Goal: Transaction & Acquisition: Purchase product/service

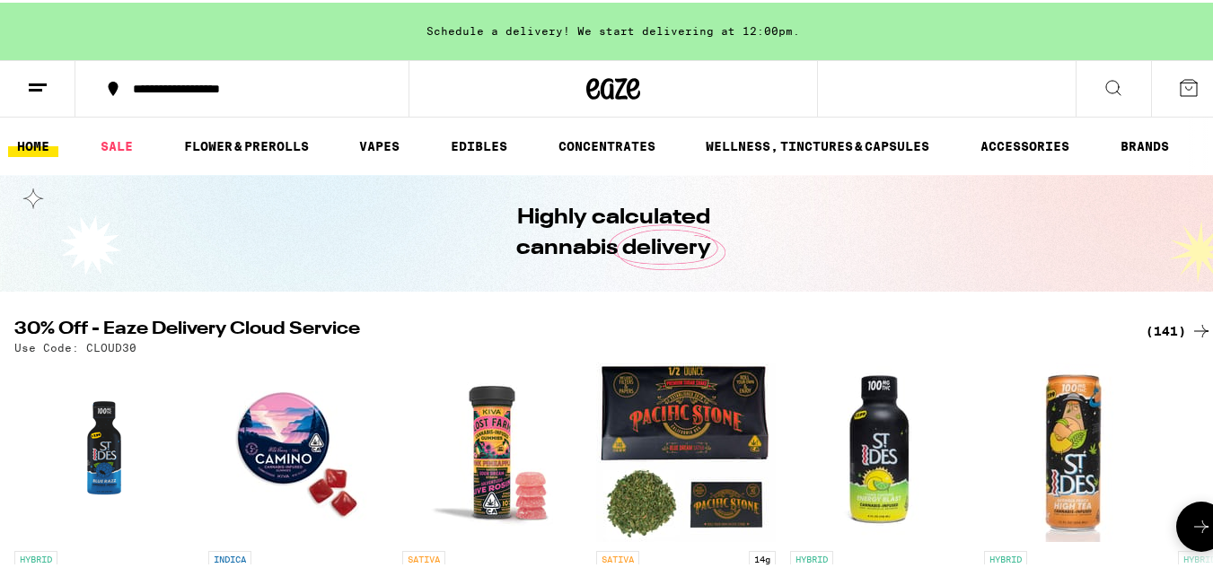
click at [1191, 528] on icon at bounding box center [1202, 525] width 22 height 22
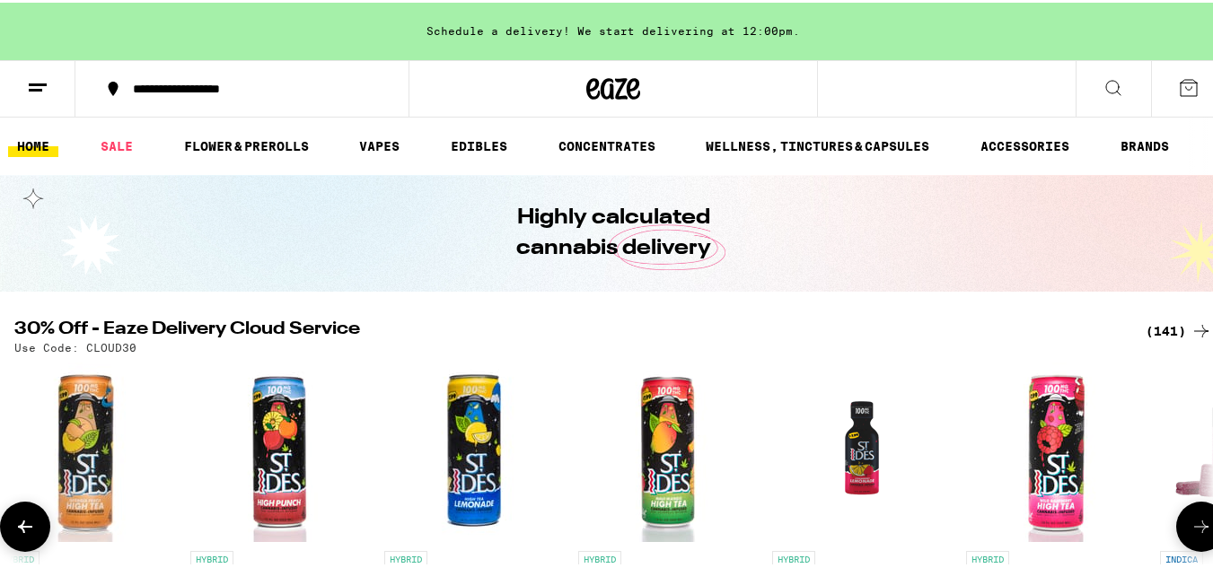
scroll to position [0, 989]
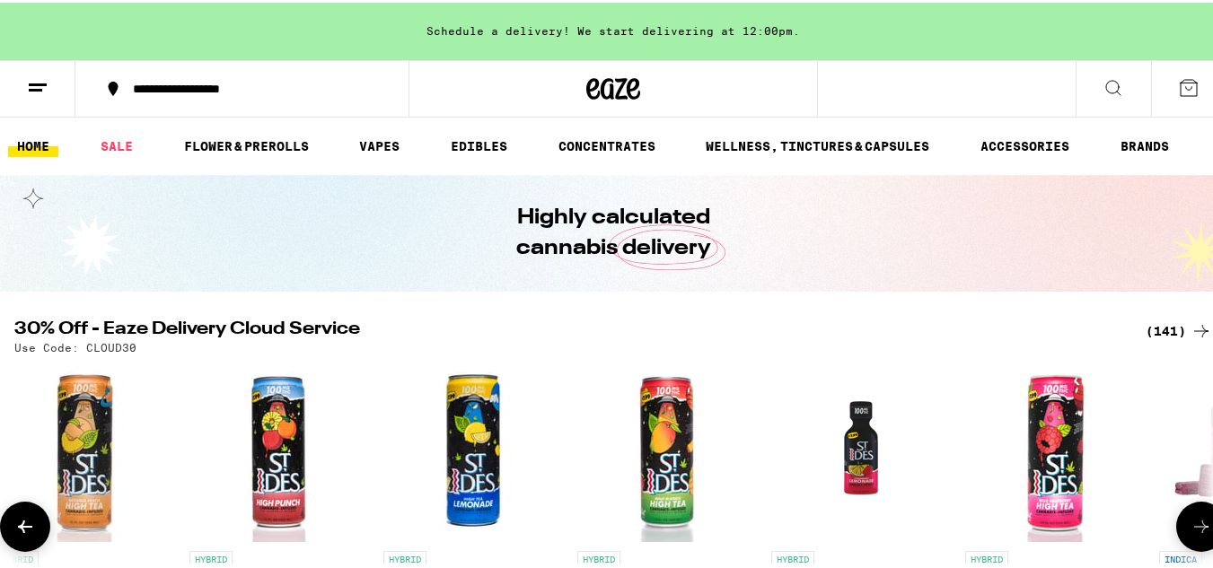
click at [1191, 528] on icon at bounding box center [1202, 525] width 22 height 22
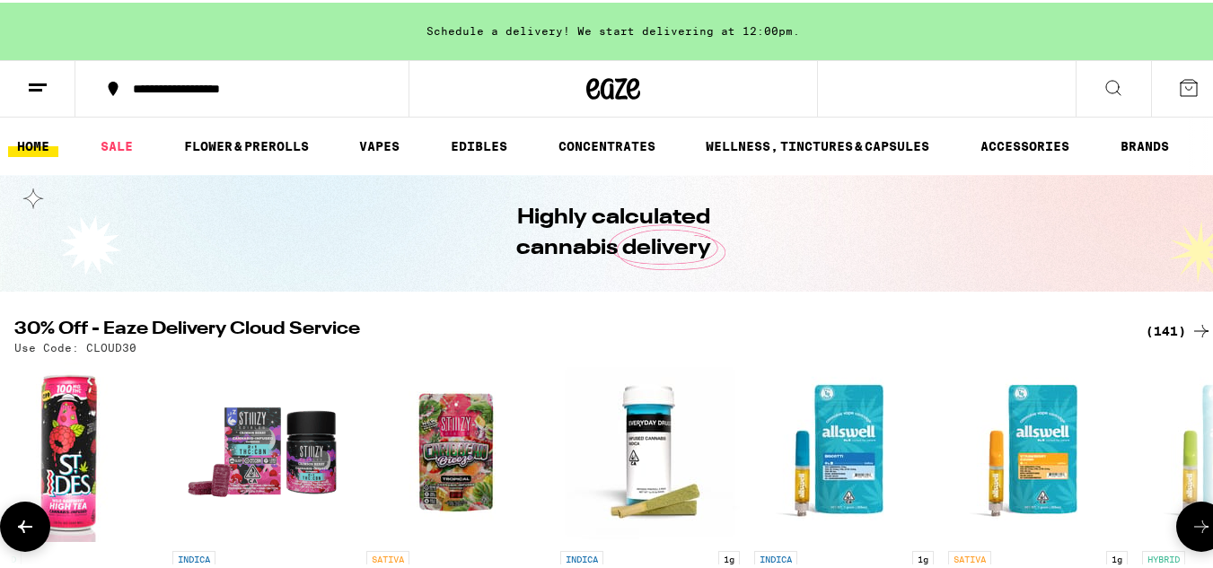
scroll to position [0, 1977]
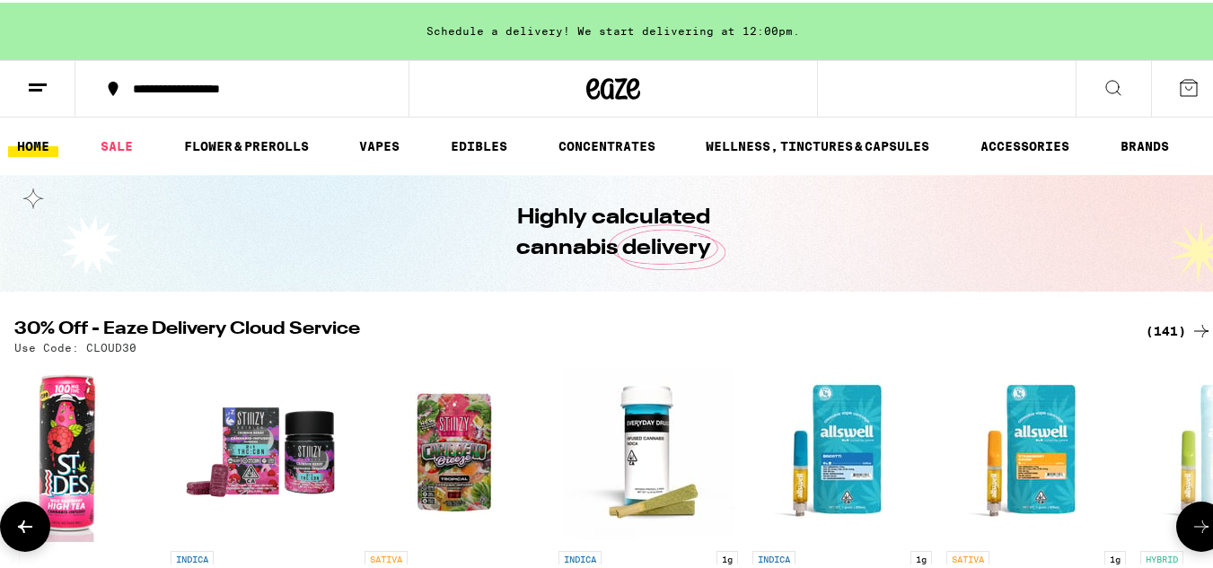
click at [1191, 528] on icon at bounding box center [1202, 525] width 22 height 22
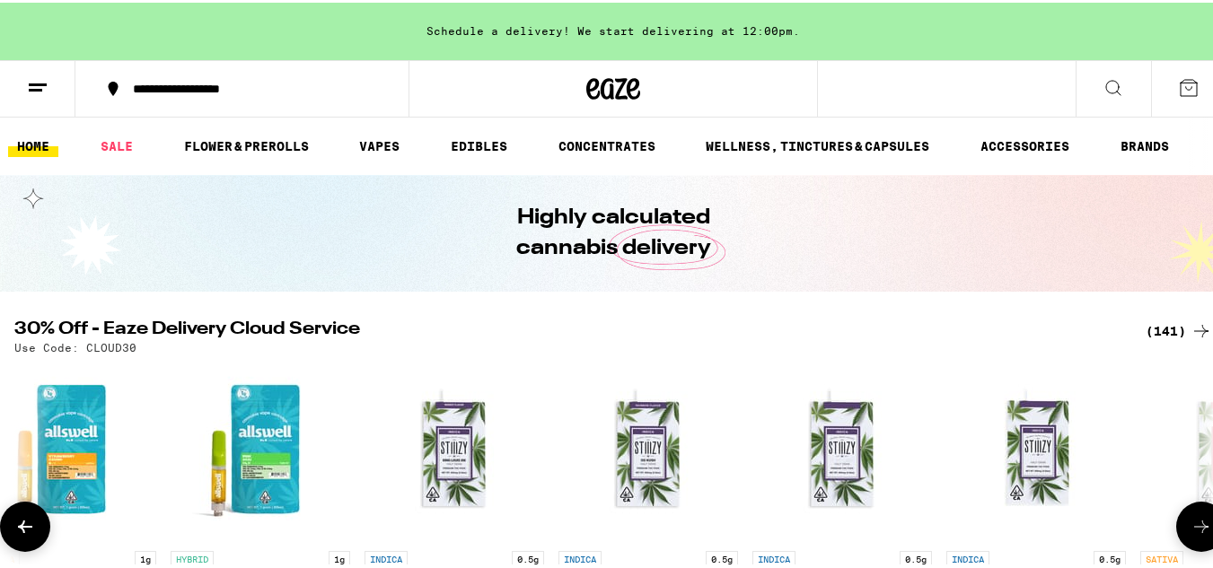
scroll to position [0, 2966]
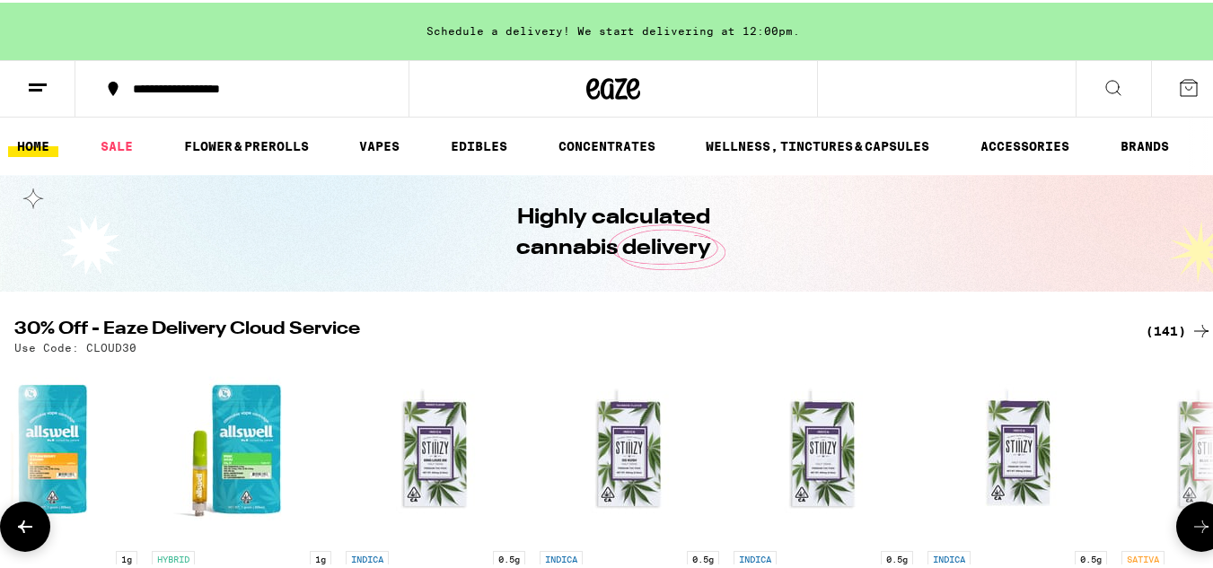
click at [1191, 528] on icon at bounding box center [1202, 525] width 22 height 22
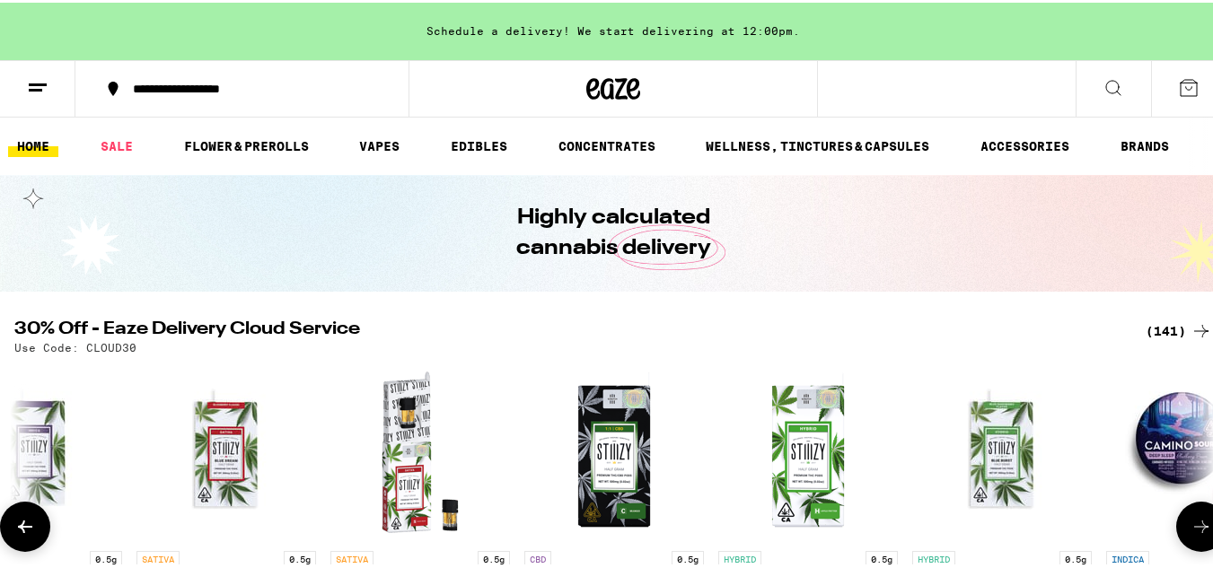
scroll to position [0, 3955]
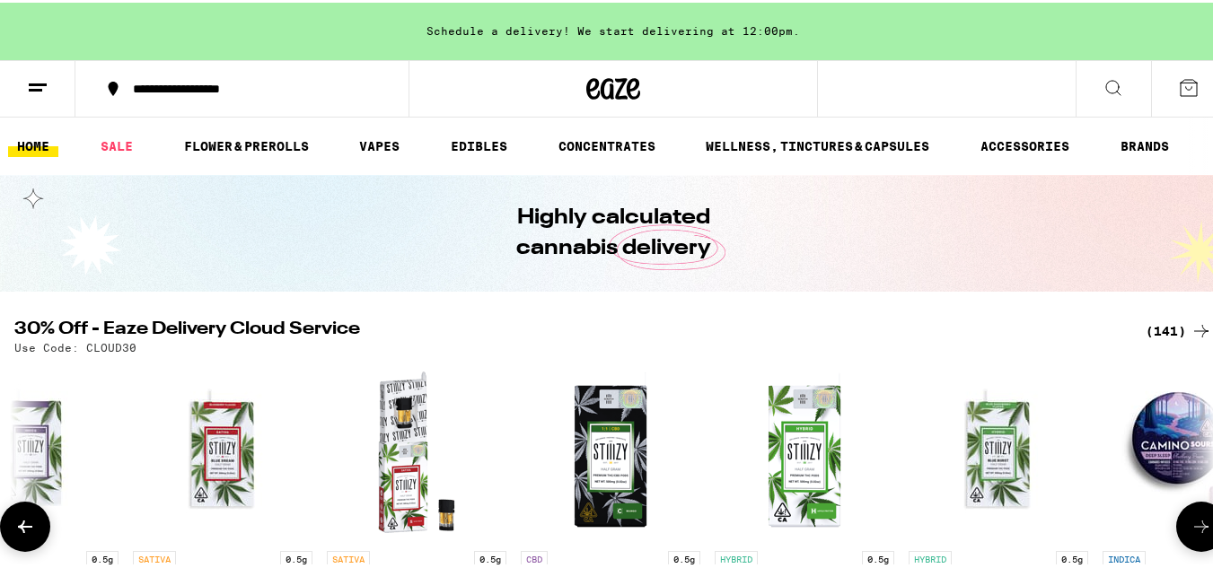
click at [1191, 528] on icon at bounding box center [1202, 525] width 22 height 22
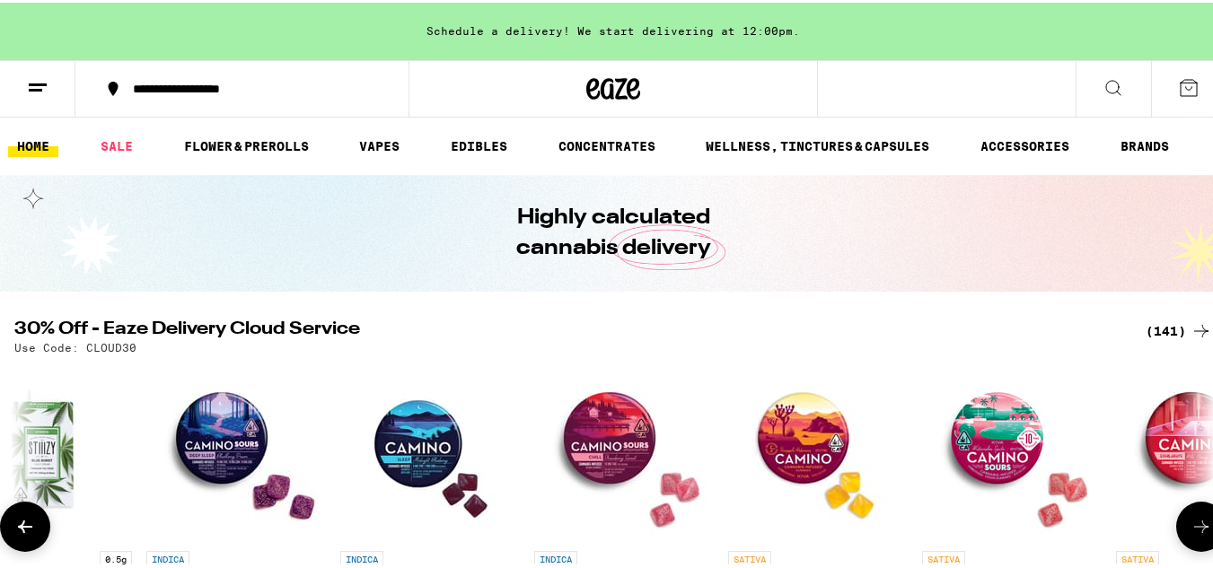
scroll to position [0, 4943]
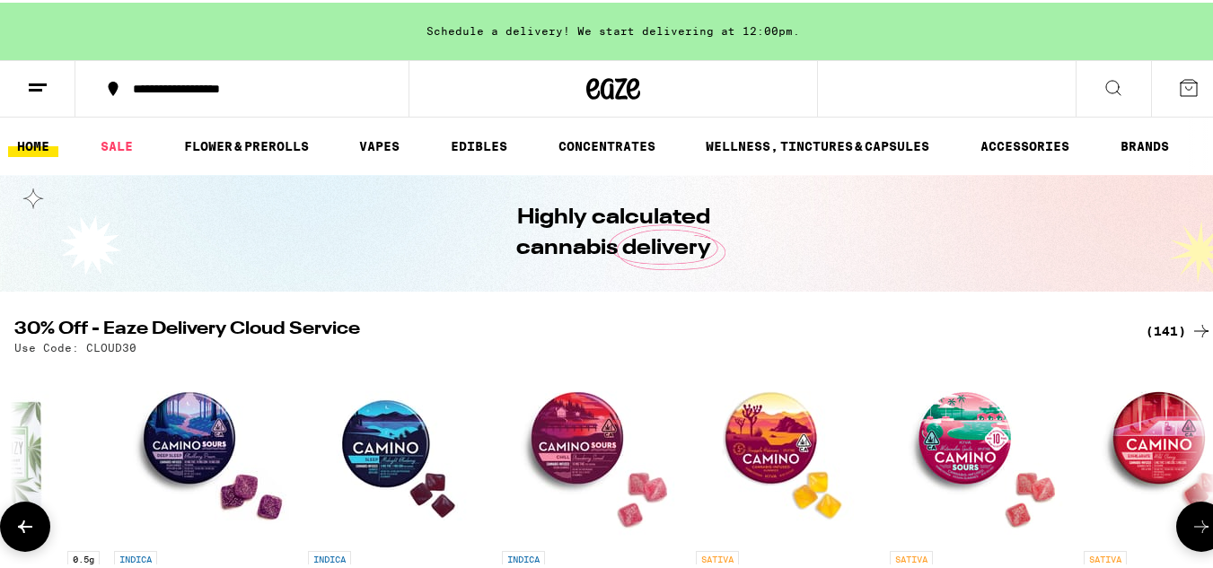
click at [1191, 528] on icon at bounding box center [1202, 525] width 22 height 22
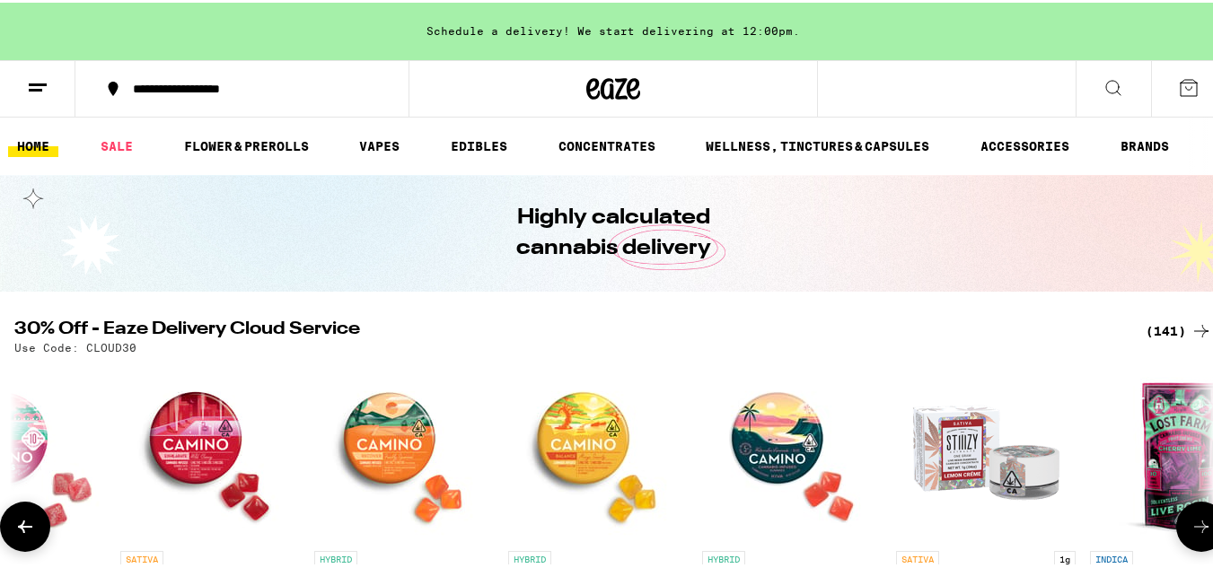
scroll to position [0, 5932]
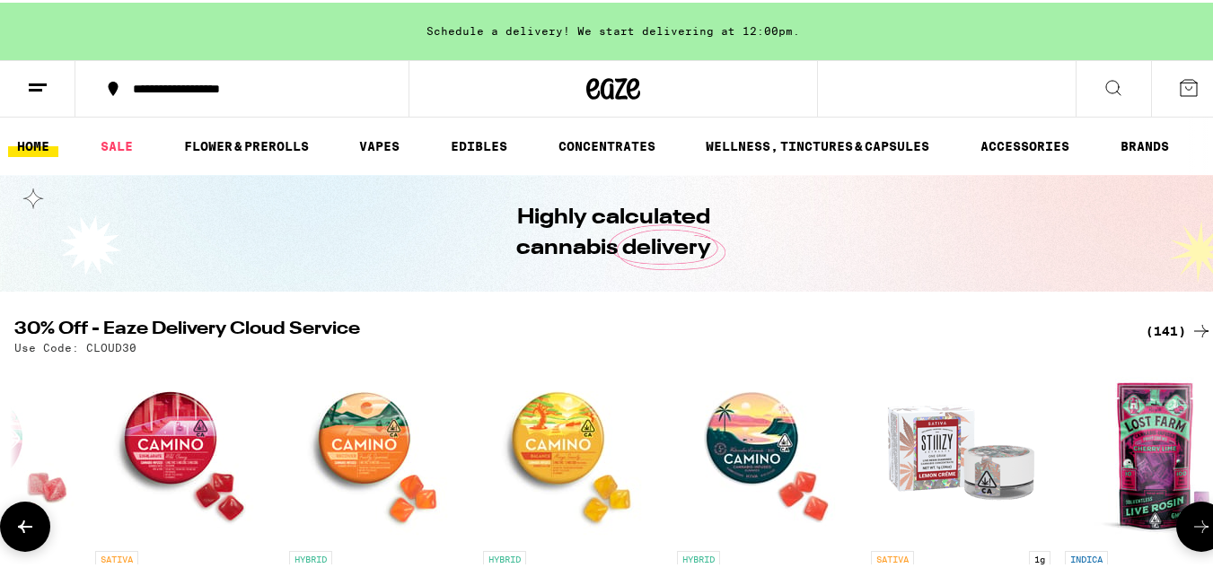
click at [1191, 528] on icon at bounding box center [1202, 525] width 22 height 22
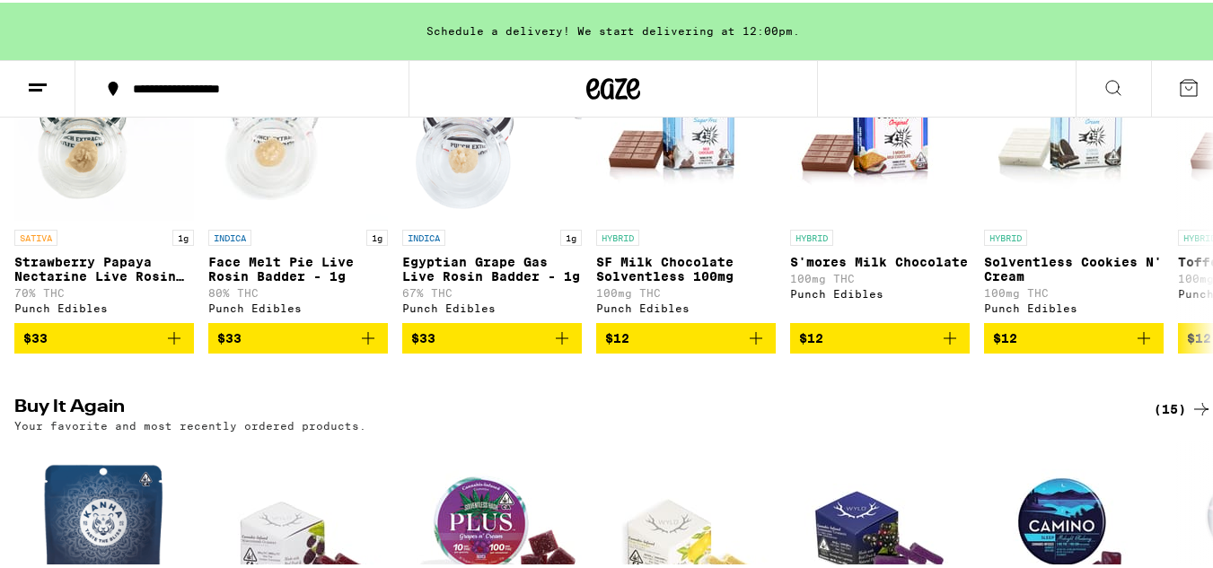
scroll to position [1633, 0]
